Goal: Find specific page/section: Find specific page/section

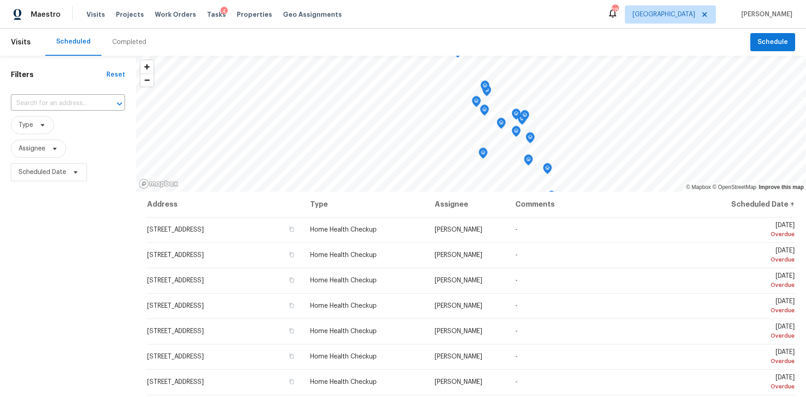
click at [175, 5] on div "Visits Projects Work Orders Tasks 4 Properties Geo Assignments" at bounding box center [220, 14] width 266 height 18
click at [171, 10] on span "Work Orders" at bounding box center [175, 14] width 41 height 9
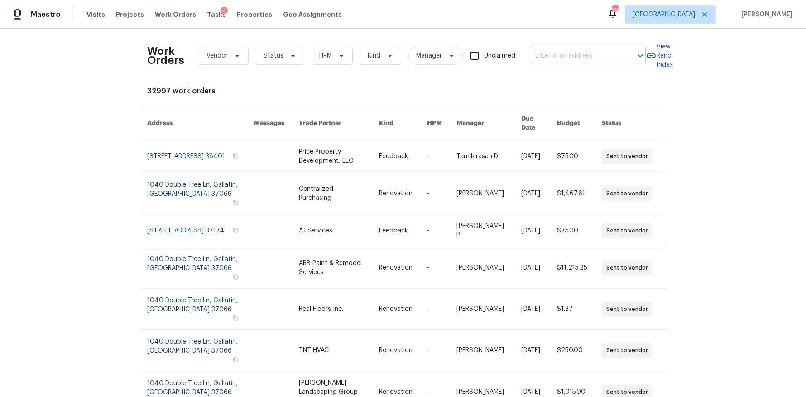
click at [591, 55] on input "text" at bounding box center [575, 56] width 91 height 14
type input "winches"
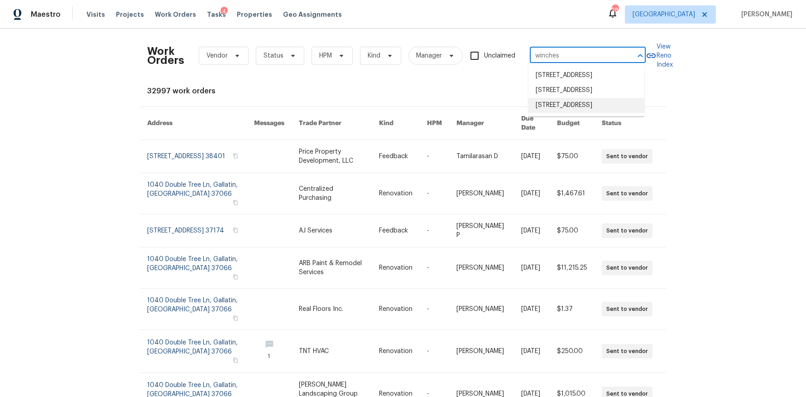
click at [568, 113] on li "[STREET_ADDRESS]" at bounding box center [587, 105] width 116 height 15
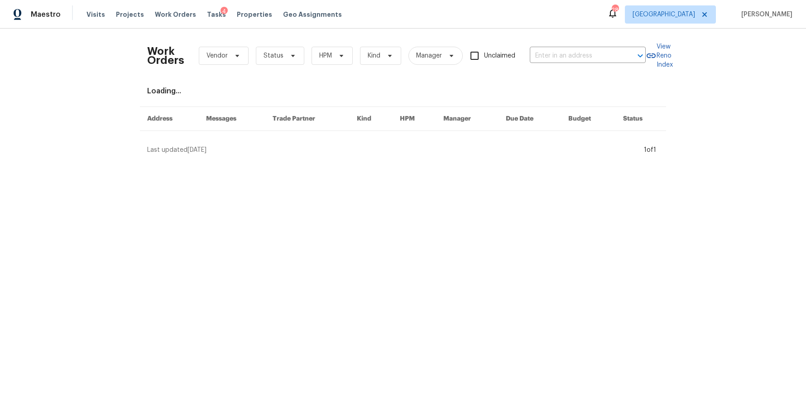
type input "[STREET_ADDRESS]"
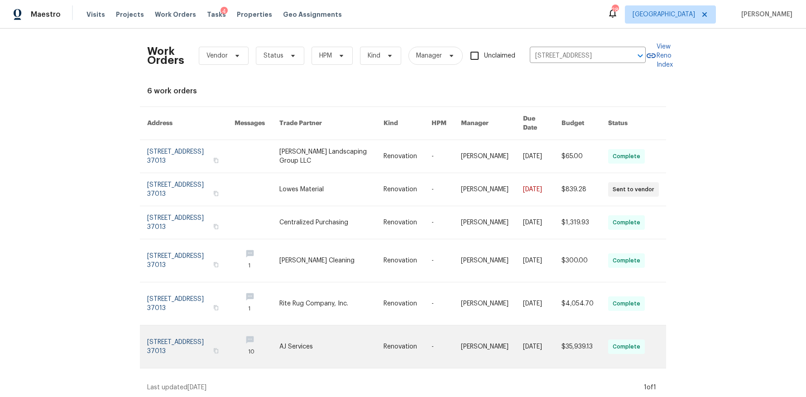
click at [180, 332] on link at bounding box center [190, 346] width 87 height 43
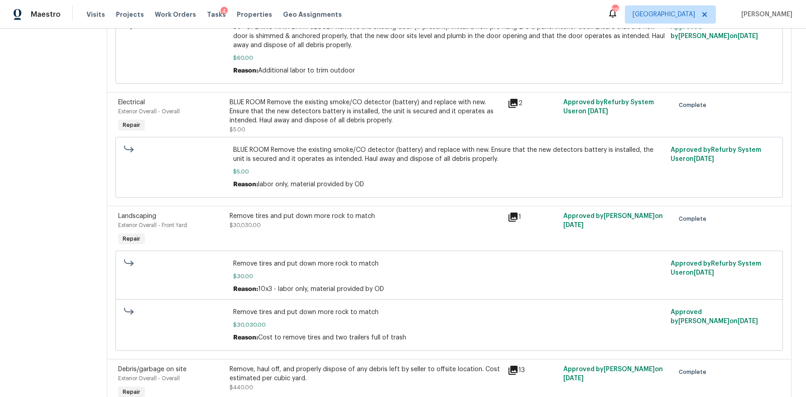
scroll to position [2583, 0]
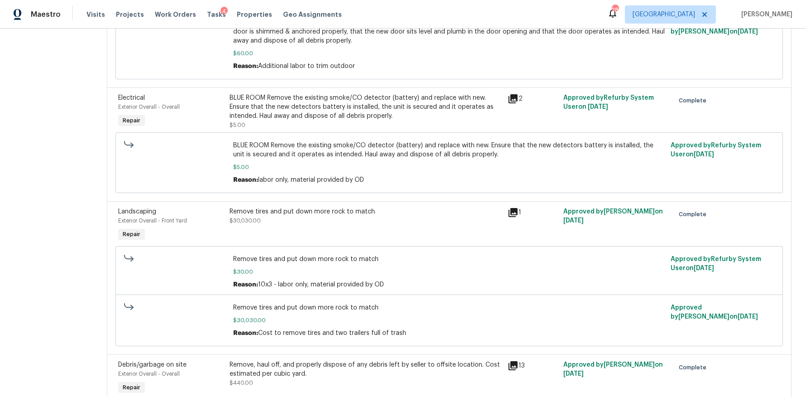
click at [361, 207] on div "Remove tires and put down more rock to match $30,030.00" at bounding box center [366, 216] width 273 height 18
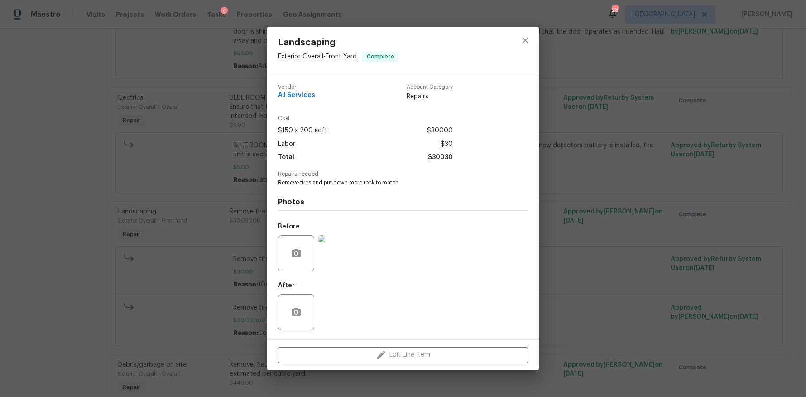
click at [597, 303] on div "Landscaping Exterior Overall - Front Yard Complete Vendor AJ Services Account C…" at bounding box center [403, 198] width 806 height 397
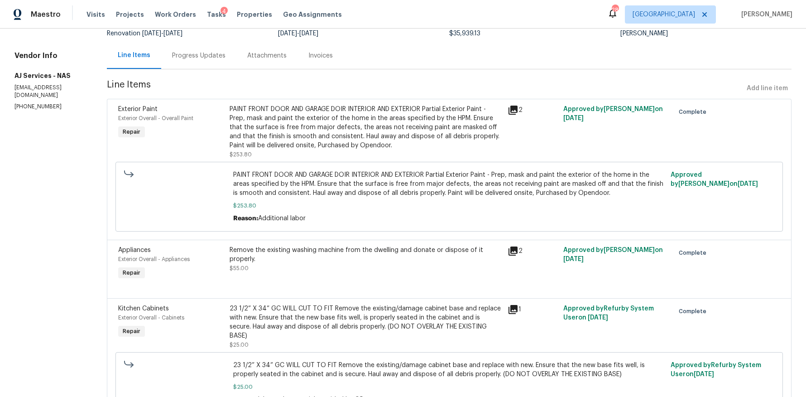
scroll to position [0, 0]
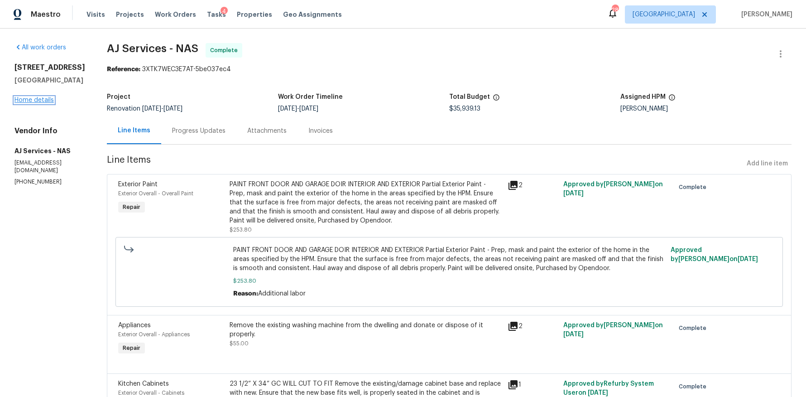
click at [32, 103] on link "Home details" at bounding box center [33, 100] width 39 height 6
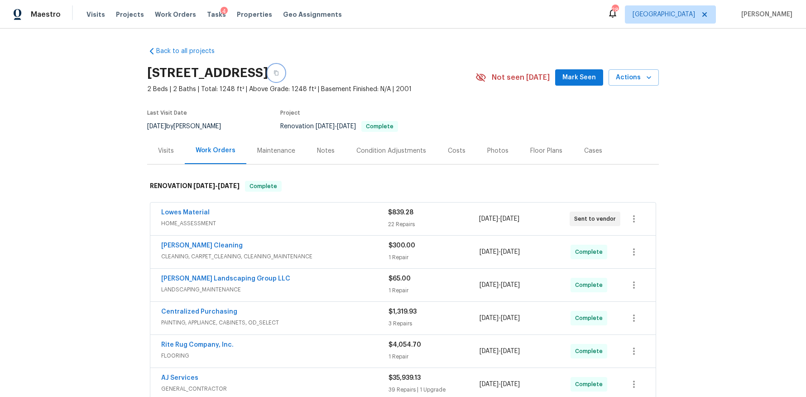
click at [284, 72] on button "button" at bounding box center [276, 73] width 16 height 16
